Goal: Task Accomplishment & Management: Manage account settings

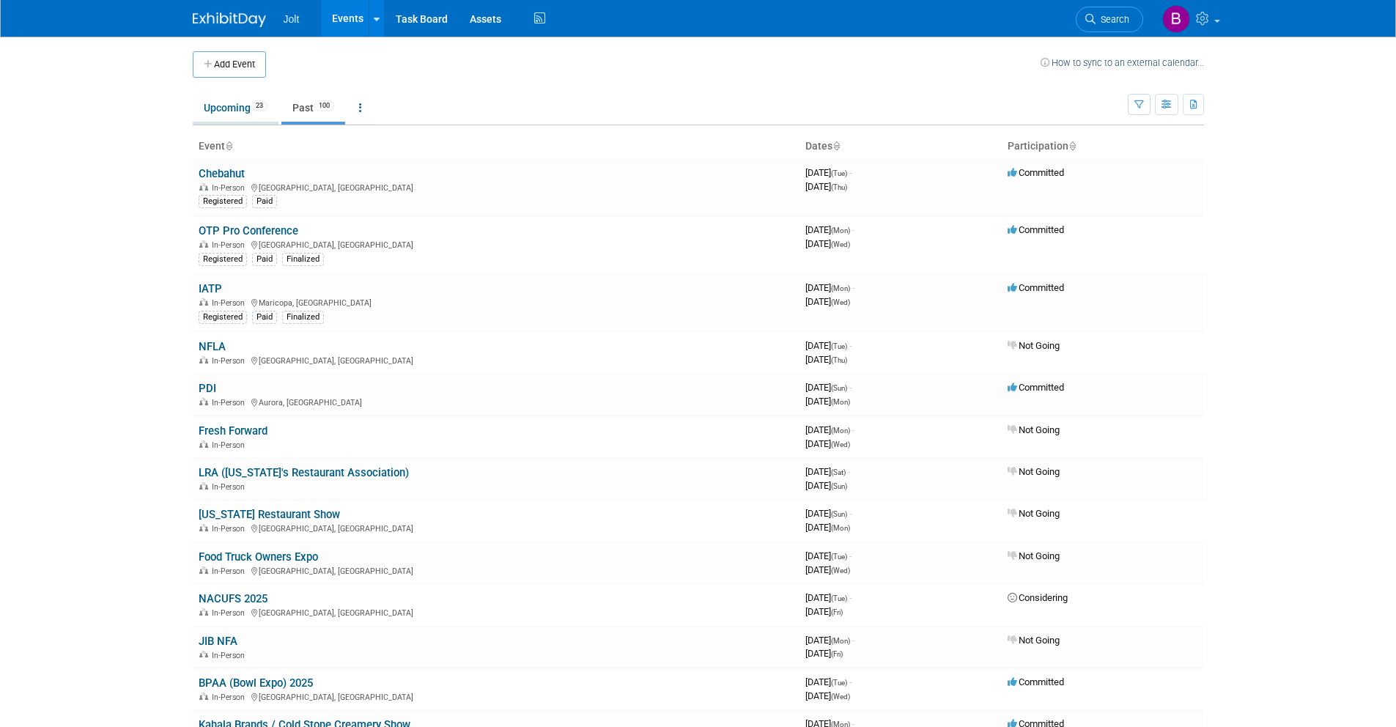
click at [230, 111] on link "Upcoming 23" at bounding box center [236, 108] width 86 height 28
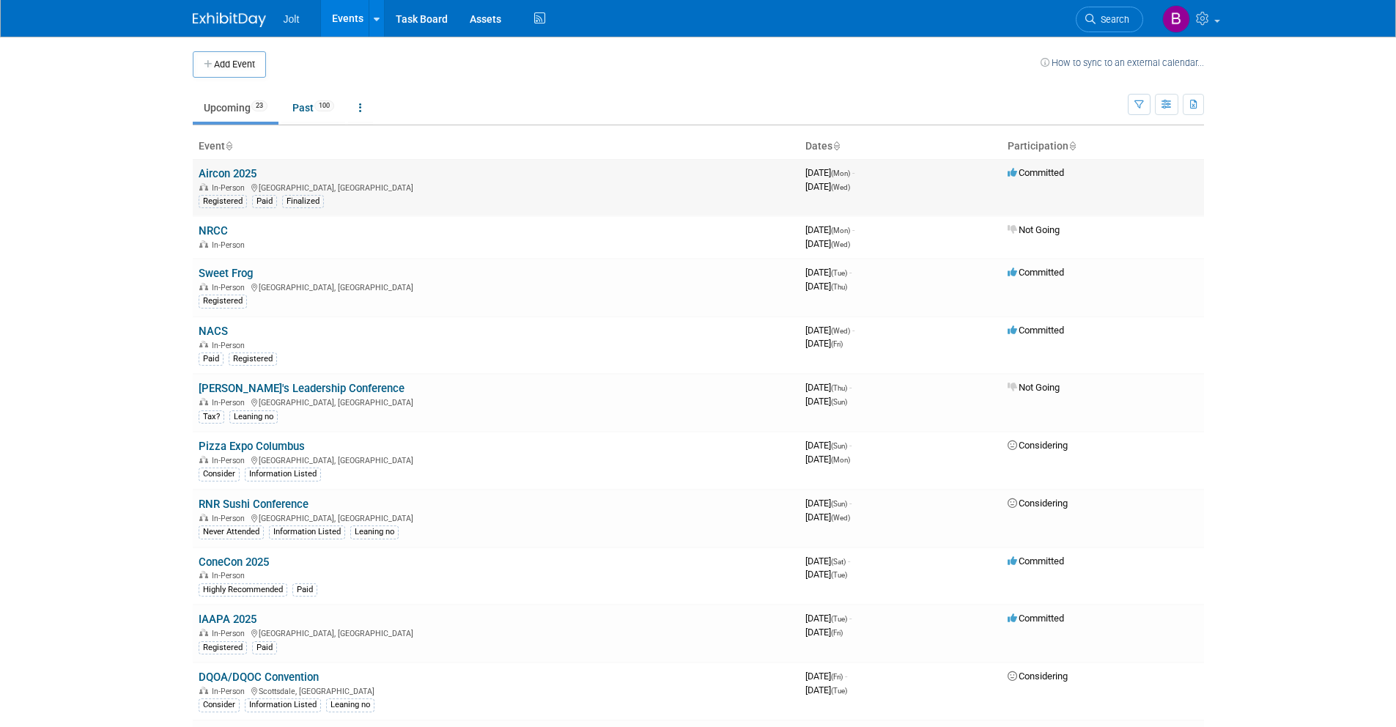
click at [241, 176] on link "Aircon 2025" at bounding box center [228, 173] width 58 height 13
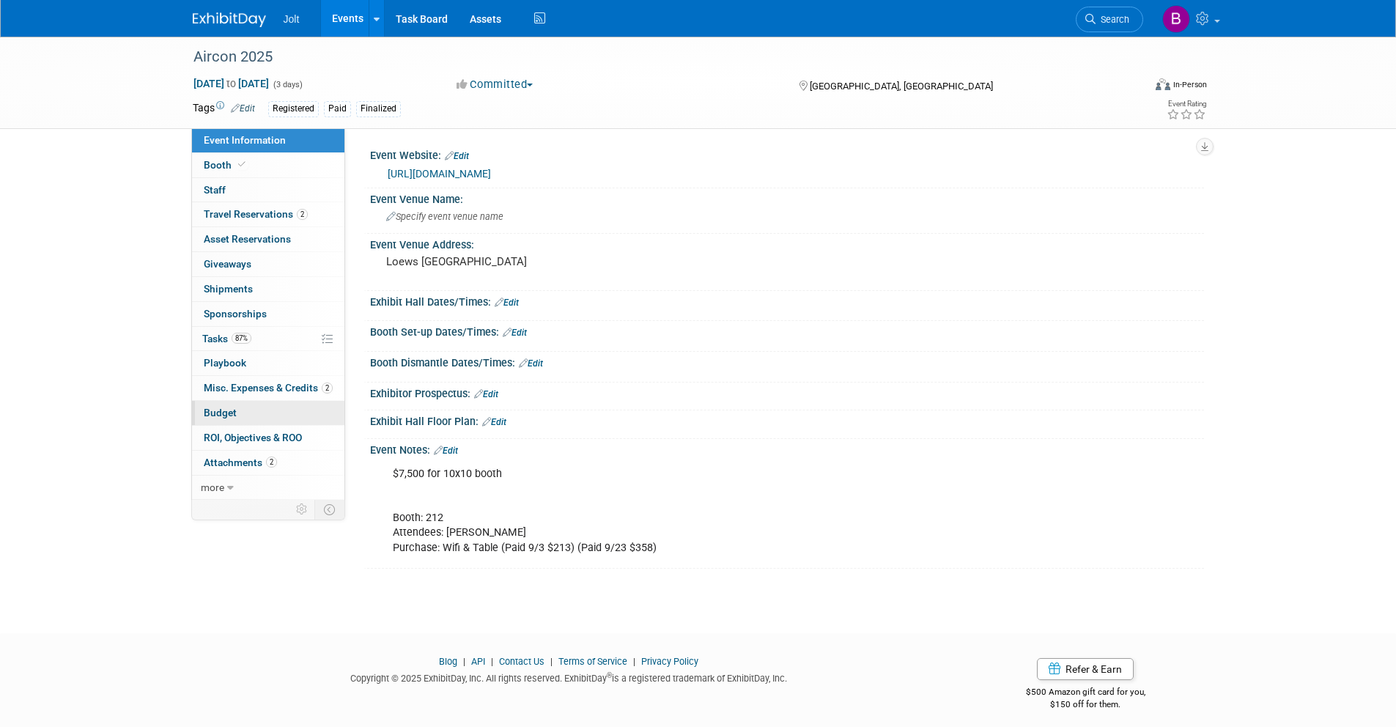
click at [234, 410] on span "Budget" at bounding box center [220, 413] width 33 height 12
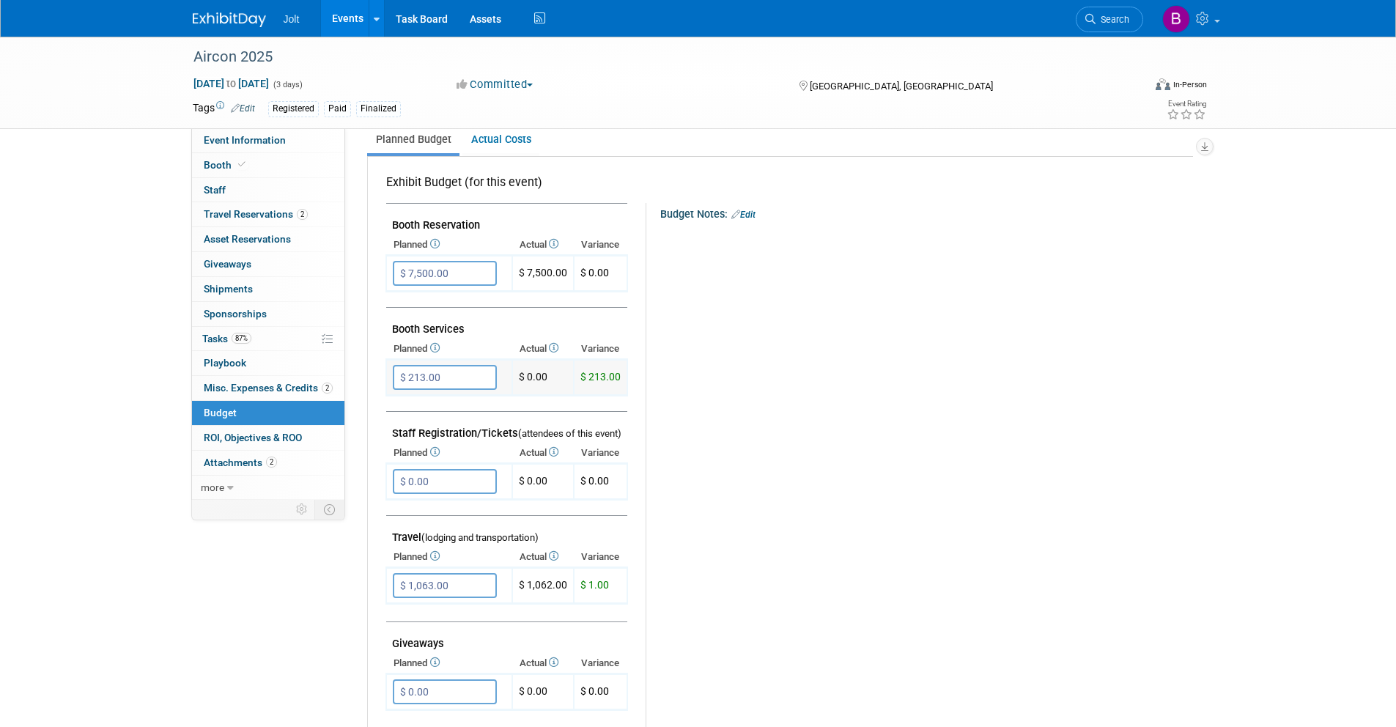
scroll to position [243, 0]
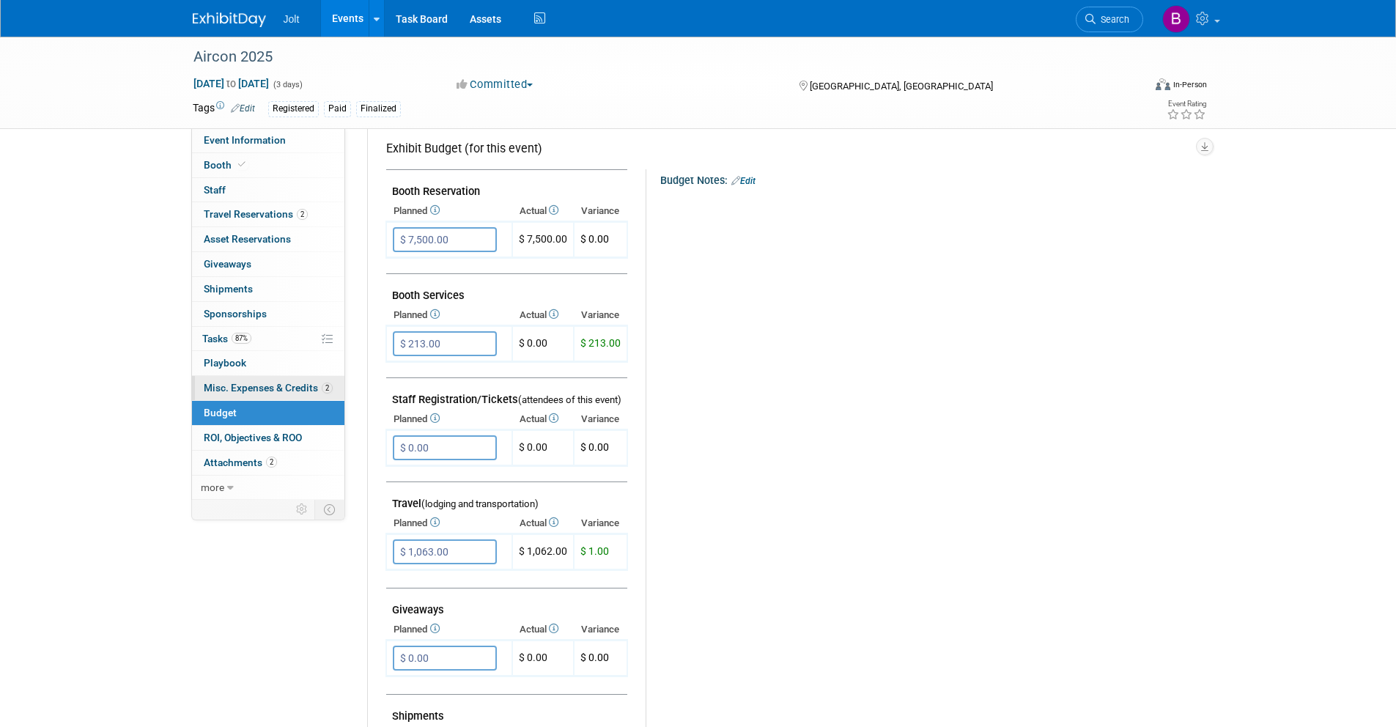
click at [229, 389] on span "Misc. Expenses & Credits 2" at bounding box center [268, 388] width 129 height 12
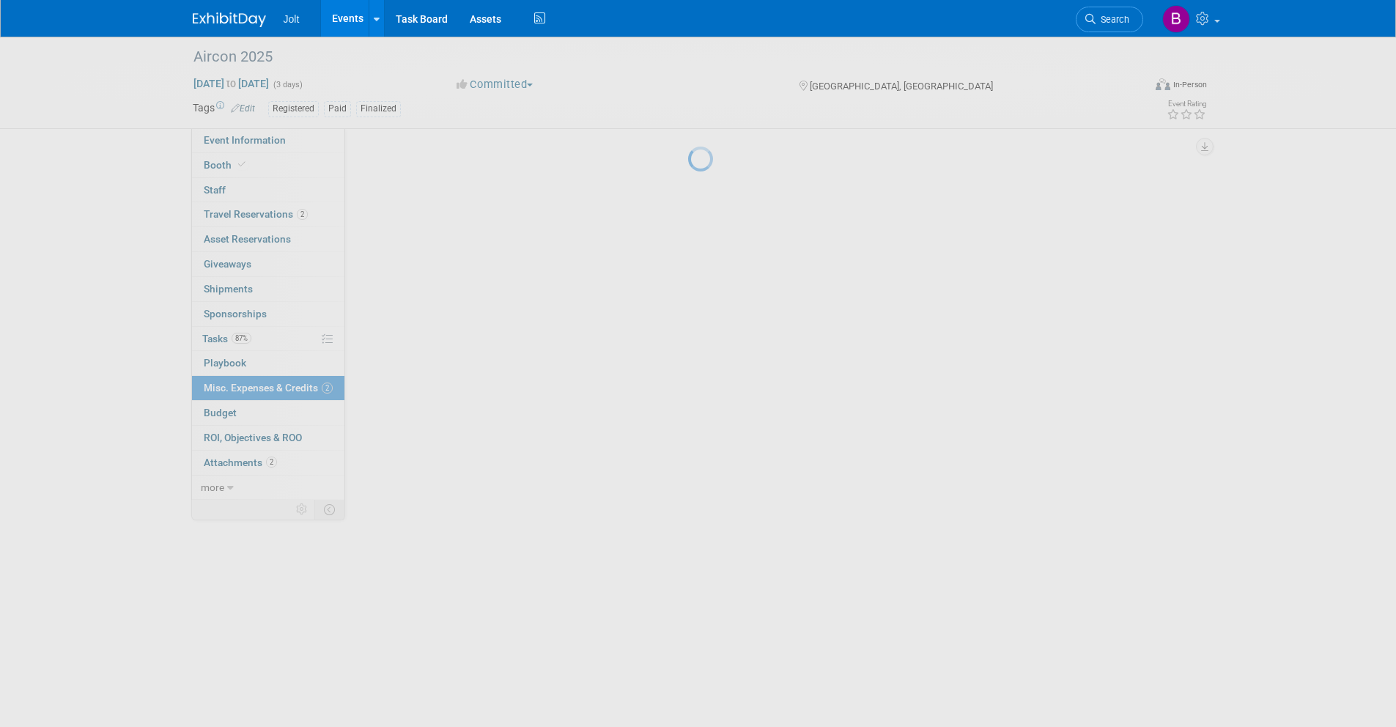
scroll to position [0, 0]
